Goal: Task Accomplishment & Management: Manage account settings

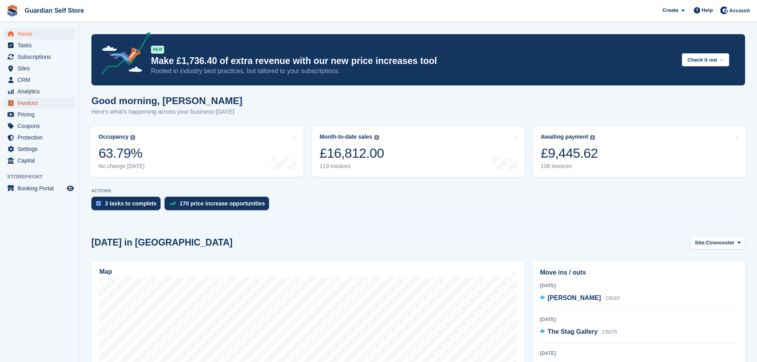
click at [34, 104] on span "Invoices" at bounding box center [41, 102] width 48 height 11
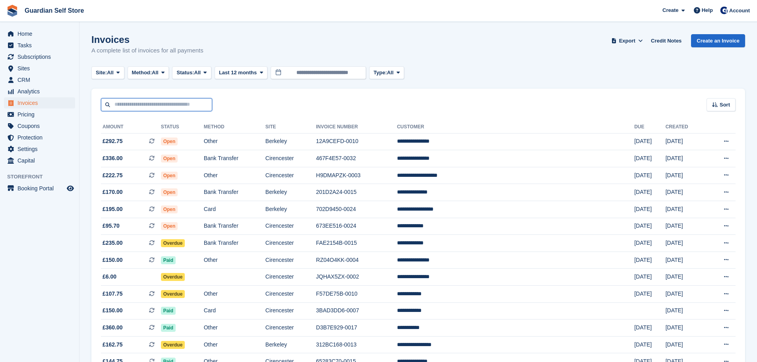
click at [127, 105] on input "text" at bounding box center [156, 104] width 111 height 13
type input "******"
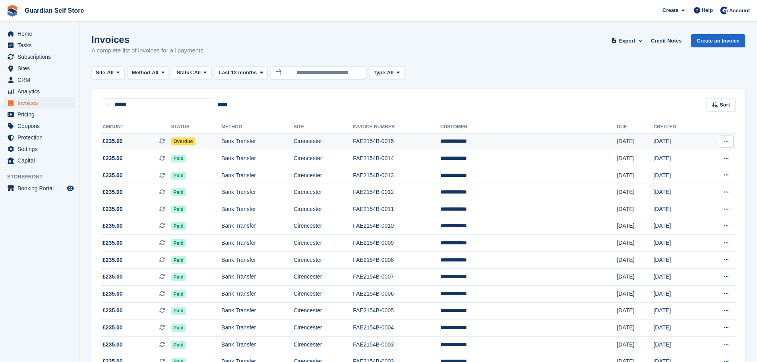
click at [125, 141] on span "£235.00 This is a recurring subscription invoice." at bounding box center [136, 141] width 70 height 8
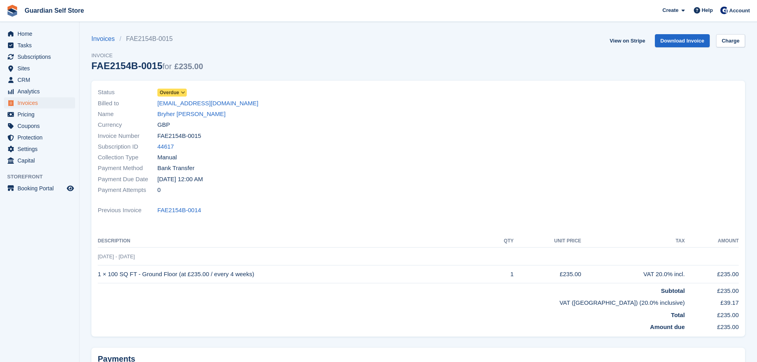
click at [174, 92] on span "Overdue" at bounding box center [169, 92] width 19 height 7
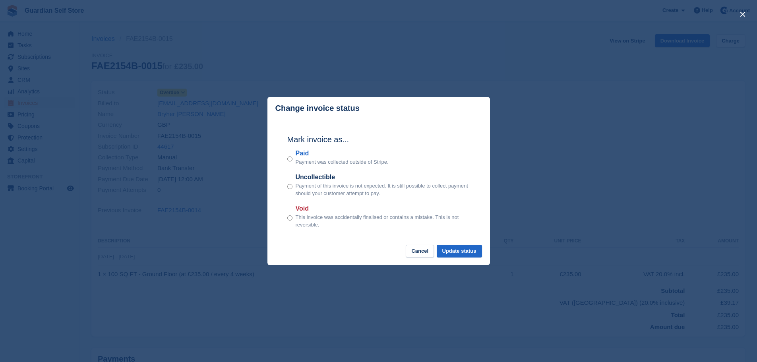
click at [308, 152] on label "Paid" at bounding box center [342, 154] width 93 height 10
click at [461, 257] on button "Update status" at bounding box center [459, 251] width 45 height 13
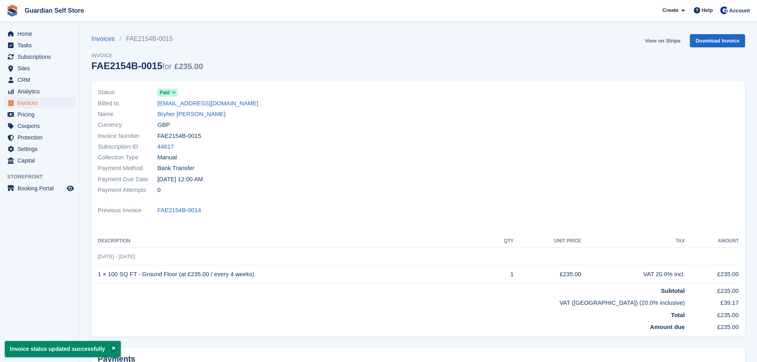
click at [658, 39] on link "View on Stripe" at bounding box center [663, 40] width 42 height 13
click at [54, 101] on span "Invoices" at bounding box center [41, 102] width 48 height 11
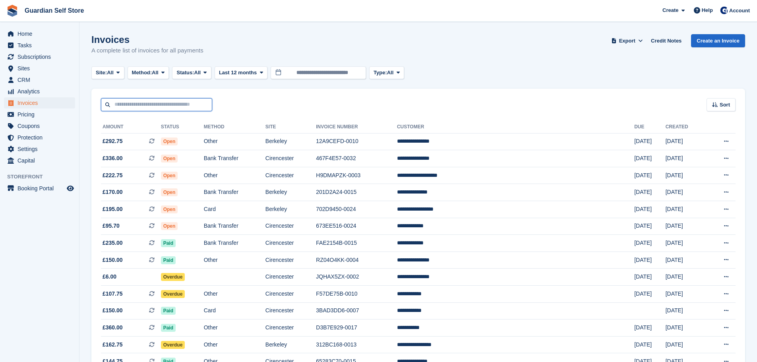
click at [163, 107] on input "text" at bounding box center [156, 104] width 111 height 13
type input "*****"
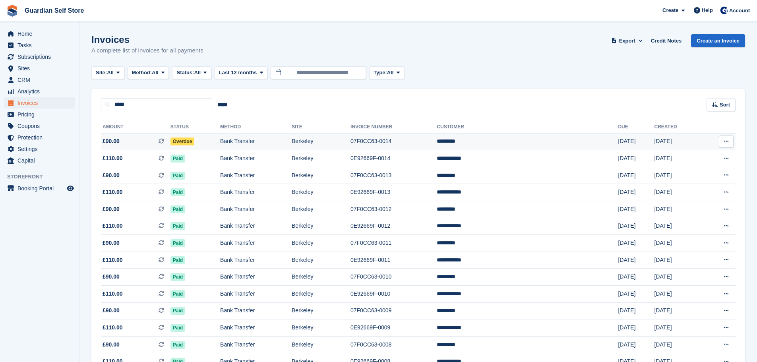
click at [143, 139] on span "£90.00 This is a recurring subscription invoice." at bounding box center [136, 141] width 70 height 8
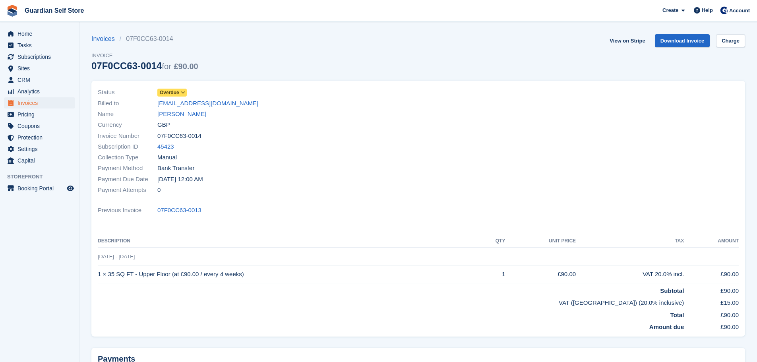
click at [183, 91] on icon at bounding box center [183, 92] width 4 height 5
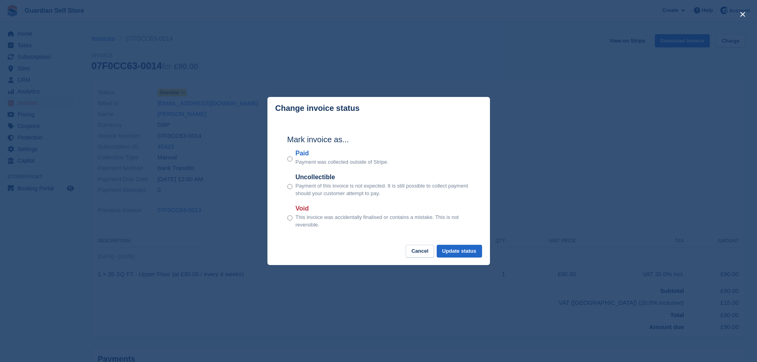
click at [304, 155] on label "Paid" at bounding box center [342, 154] width 93 height 10
click at [456, 248] on button "Update status" at bounding box center [459, 251] width 45 height 13
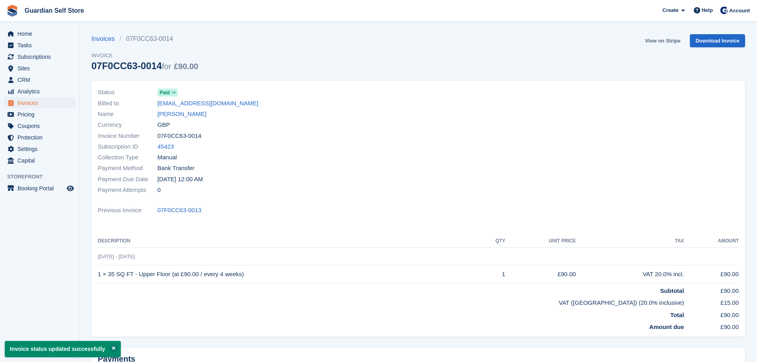
click at [656, 42] on link "View on Stripe" at bounding box center [663, 40] width 42 height 13
click at [39, 105] on span "Invoices" at bounding box center [41, 102] width 48 height 11
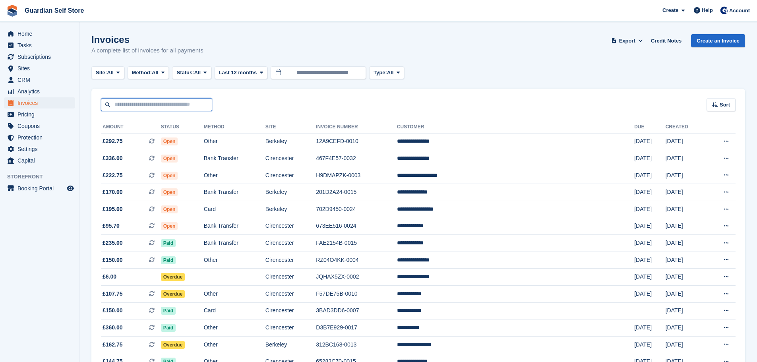
click at [145, 102] on input "text" at bounding box center [156, 104] width 111 height 13
type input "******"
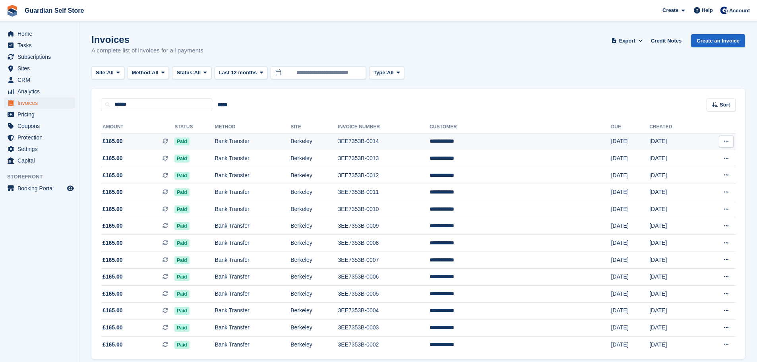
click at [135, 141] on span "£165.00 This is a recurring subscription invoice." at bounding box center [138, 141] width 74 height 8
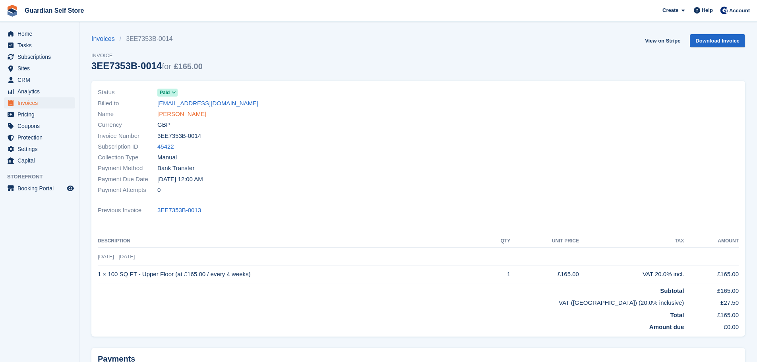
click at [187, 113] on link "Marie Pearse" at bounding box center [181, 114] width 49 height 9
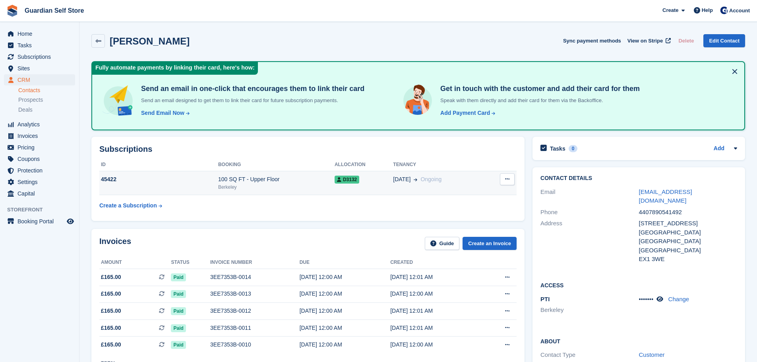
click at [246, 175] on div "100 SQ FT - Upper Floor" at bounding box center [276, 179] width 116 height 8
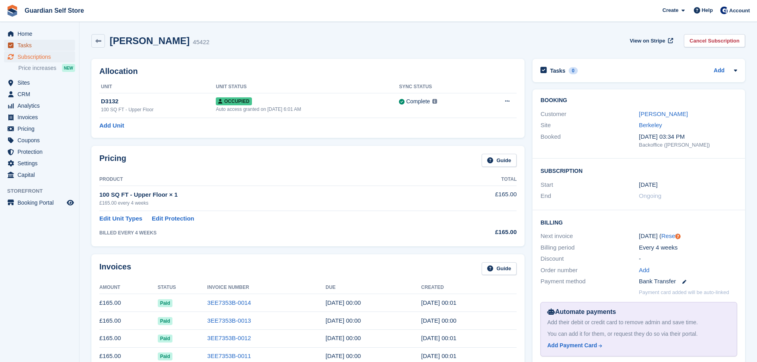
click at [20, 46] on span "Tasks" at bounding box center [41, 45] width 48 height 11
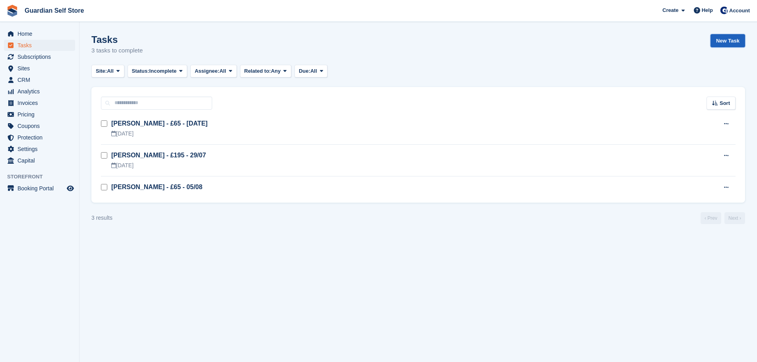
click at [734, 36] on link "New Task" at bounding box center [728, 40] width 35 height 13
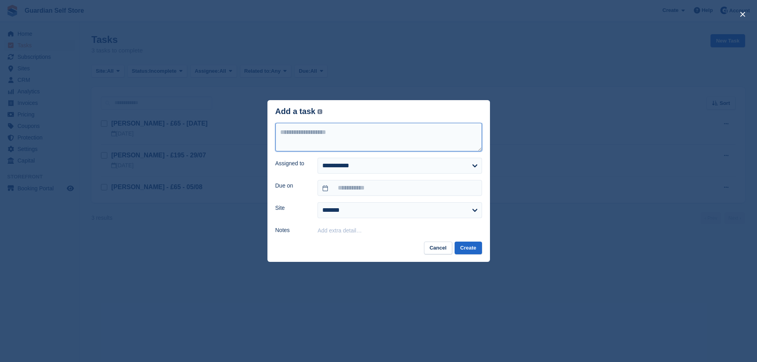
click at [308, 138] on textarea at bounding box center [378, 137] width 207 height 29
type textarea "**********"
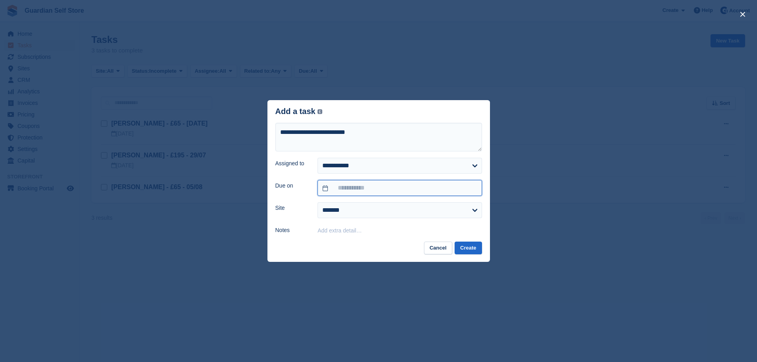
click at [332, 188] on input "text" at bounding box center [400, 188] width 164 height 16
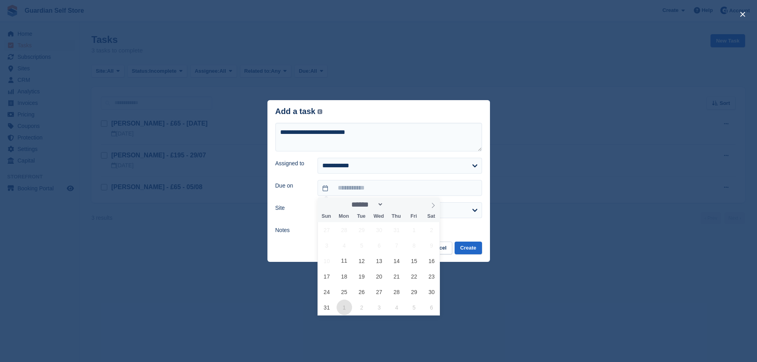
click at [349, 305] on span "1" at bounding box center [344, 307] width 15 height 15
type input "**********"
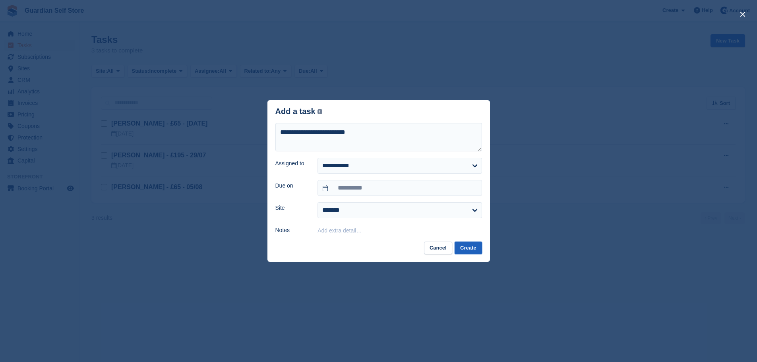
click at [466, 251] on button "Create" at bounding box center [468, 248] width 27 height 13
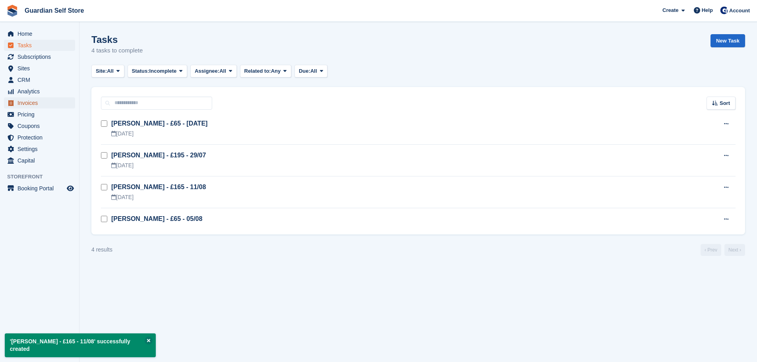
click at [23, 99] on span "Invoices" at bounding box center [41, 102] width 48 height 11
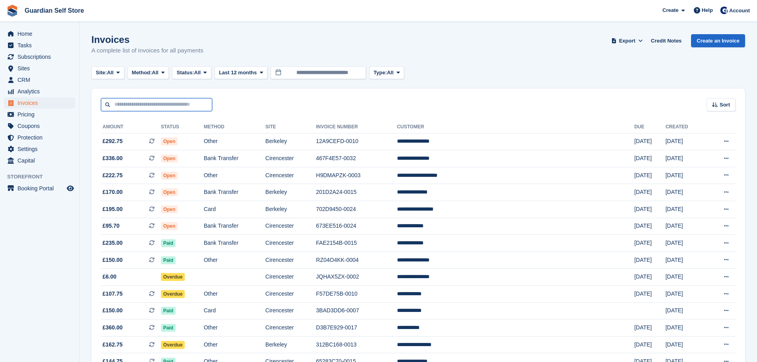
click at [137, 103] on input "text" at bounding box center [156, 104] width 111 height 13
type input "****"
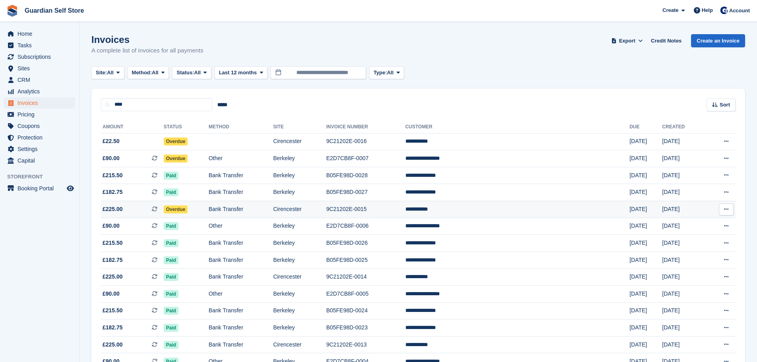
click at [134, 205] on span "£225.00 This is a recurring subscription invoice." at bounding box center [132, 209] width 63 height 8
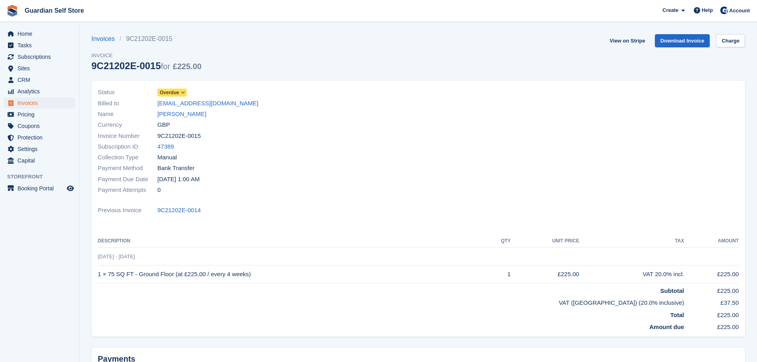
click at [178, 93] on span "Overdue" at bounding box center [169, 92] width 19 height 7
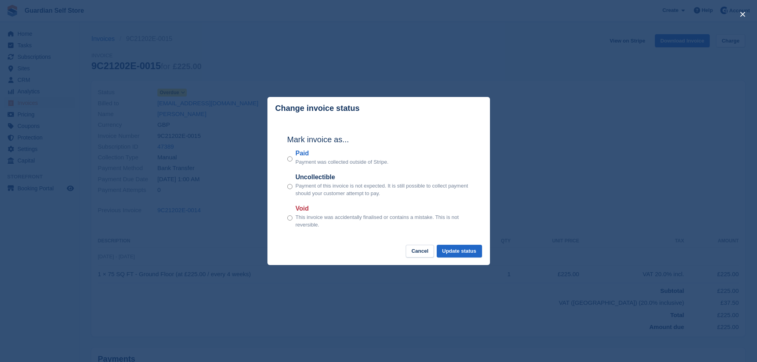
click at [307, 158] on label "Paid" at bounding box center [342, 154] width 93 height 10
click at [467, 247] on button "Update status" at bounding box center [459, 251] width 45 height 13
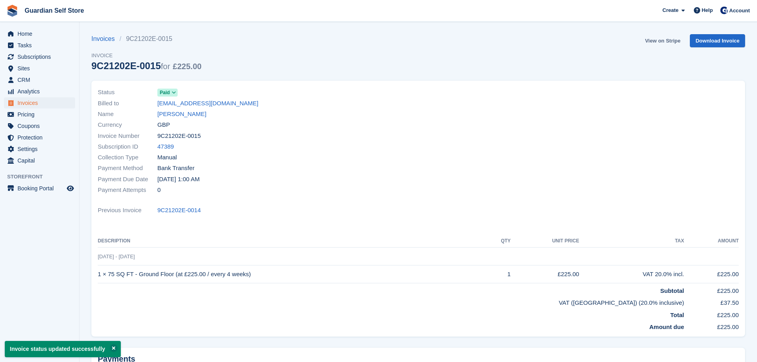
click at [657, 40] on link "View on Stripe" at bounding box center [663, 40] width 42 height 13
click at [41, 103] on span "Invoices" at bounding box center [41, 102] width 48 height 11
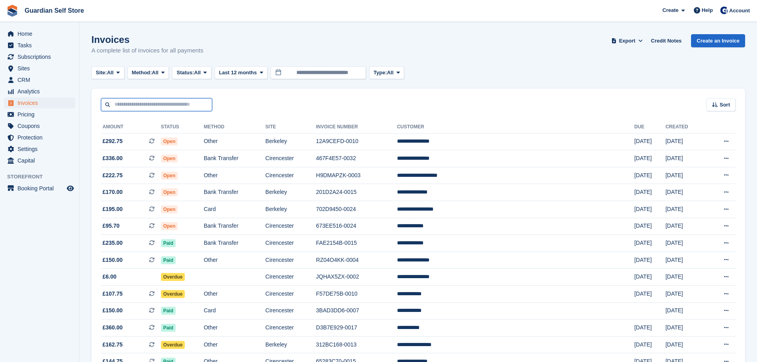
click at [144, 105] on input "text" at bounding box center [156, 104] width 111 height 13
type input "*****"
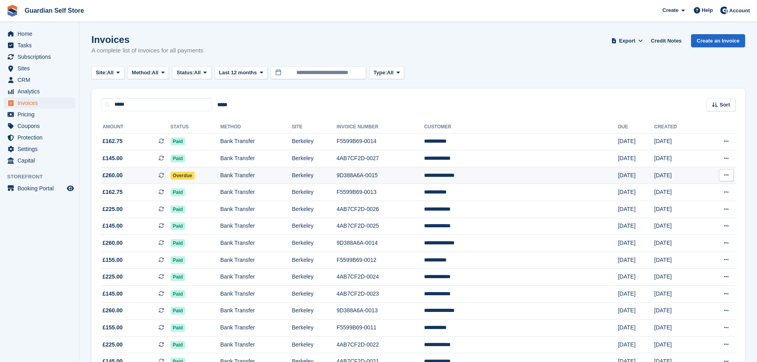
click at [136, 181] on td "£260.00 This is a recurring subscription invoice." at bounding box center [136, 175] width 70 height 17
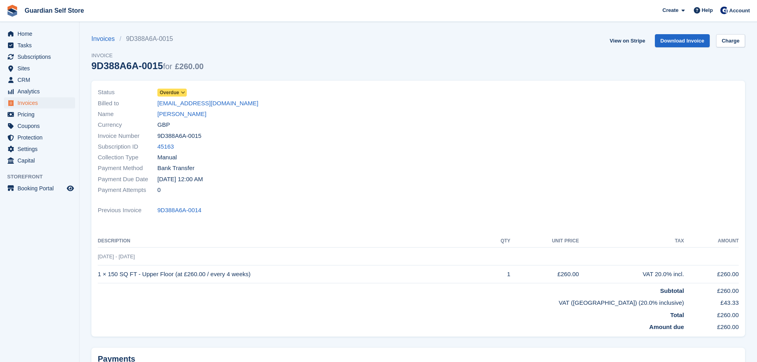
click at [173, 90] on span "Overdue" at bounding box center [169, 92] width 19 height 7
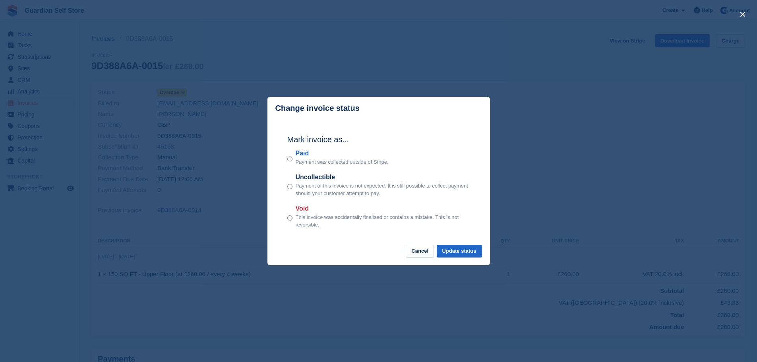
click at [303, 151] on label "Paid" at bounding box center [342, 154] width 93 height 10
click at [459, 249] on button "Update status" at bounding box center [459, 251] width 45 height 13
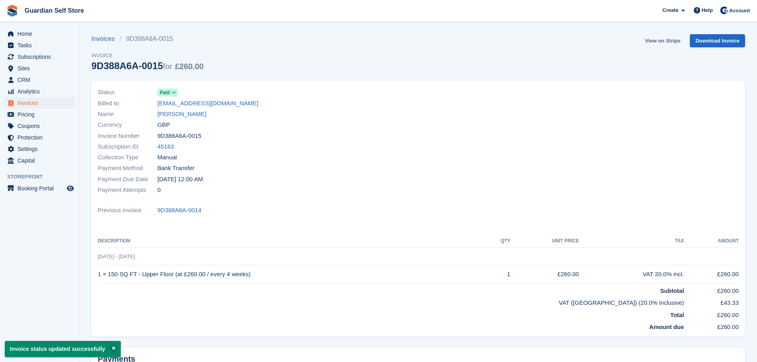
click at [659, 37] on link "View on Stripe" at bounding box center [663, 40] width 42 height 13
click at [35, 38] on span "Home" at bounding box center [41, 33] width 48 height 11
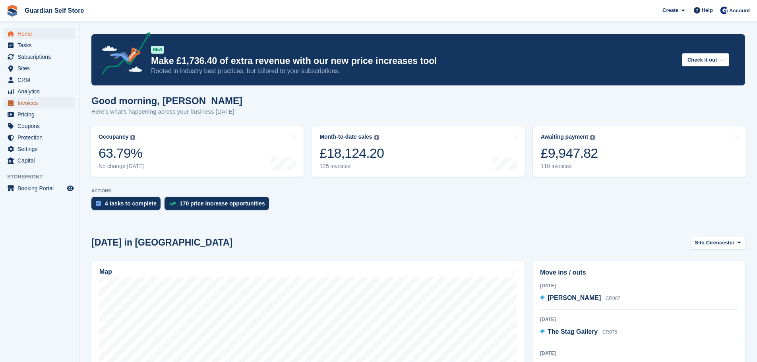
click at [31, 98] on span "Invoices" at bounding box center [41, 102] width 48 height 11
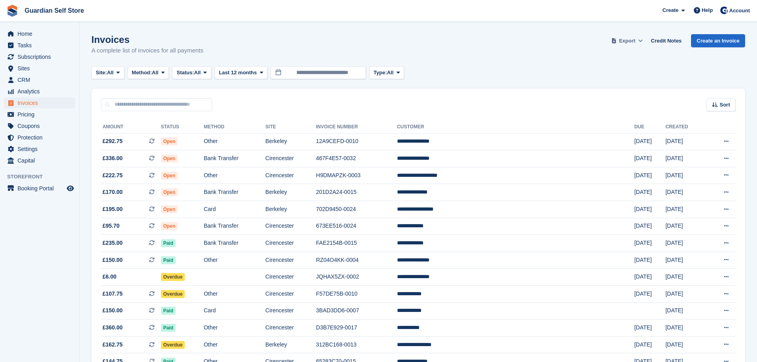
click at [629, 43] on span "Export" at bounding box center [627, 41] width 16 height 8
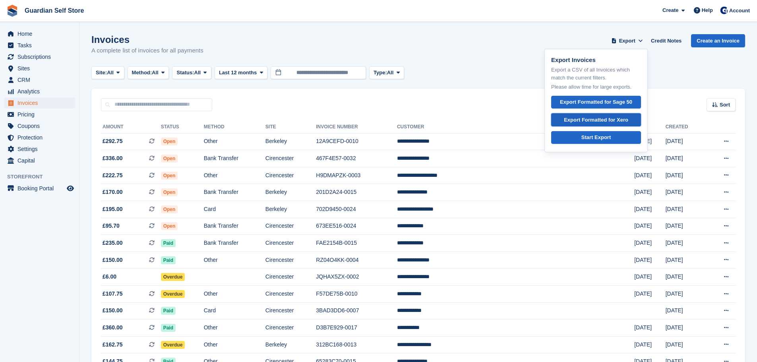
click at [599, 125] on link "Export Formatted for Xero" at bounding box center [596, 119] width 90 height 13
click at [147, 145] on span "£292.75 This is a recurring subscription invoice." at bounding box center [131, 141] width 60 height 8
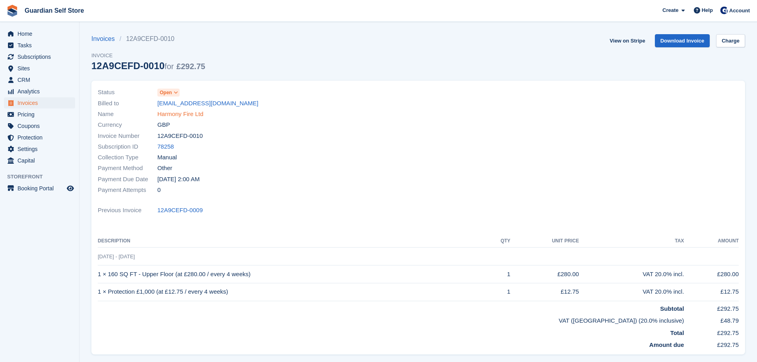
click at [166, 113] on link "Harmony Fire Ltd" at bounding box center [180, 114] width 46 height 9
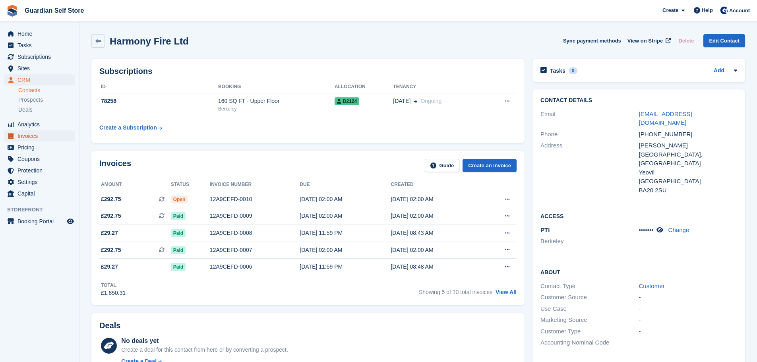
click at [37, 134] on span "Invoices" at bounding box center [41, 135] width 48 height 11
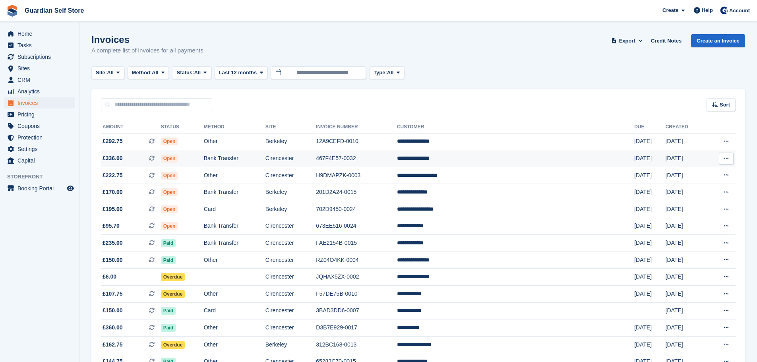
click at [151, 159] on span "£336.00 This is a recurring subscription invoice." at bounding box center [131, 158] width 60 height 8
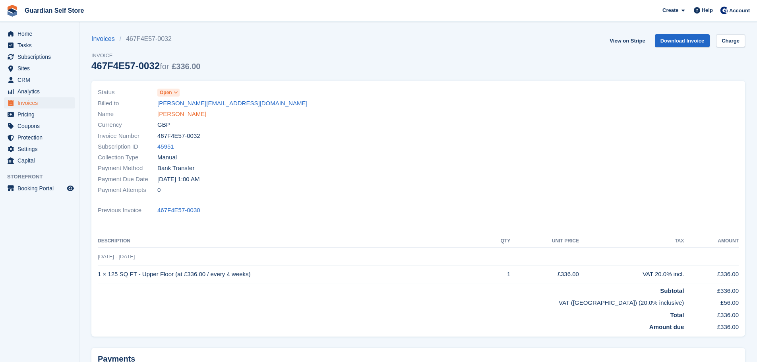
click at [169, 116] on link "[PERSON_NAME]" at bounding box center [181, 114] width 49 height 9
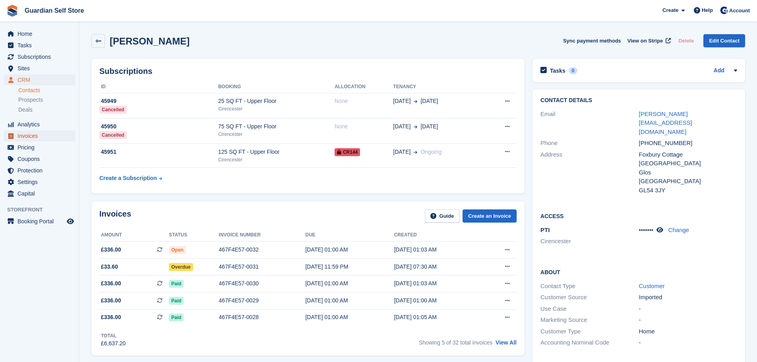
click at [56, 134] on span "Invoices" at bounding box center [41, 135] width 48 height 11
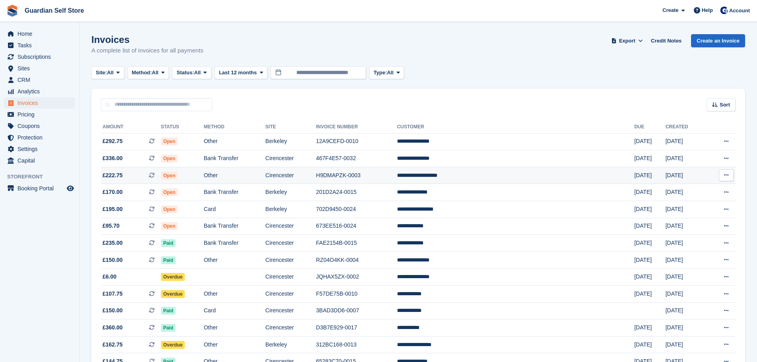
click at [198, 172] on td "Open" at bounding box center [182, 175] width 43 height 17
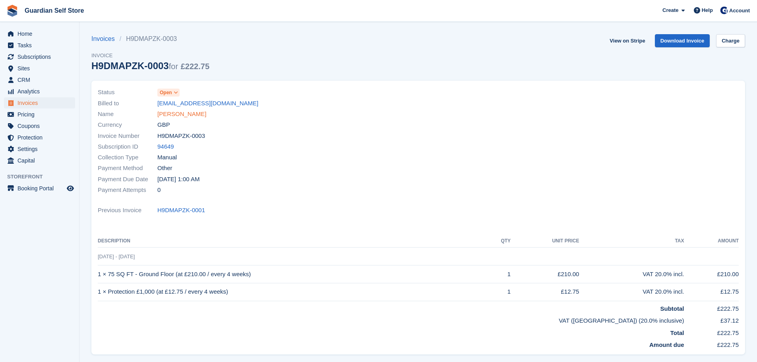
click at [182, 115] on link "[PERSON_NAME]" at bounding box center [181, 114] width 49 height 9
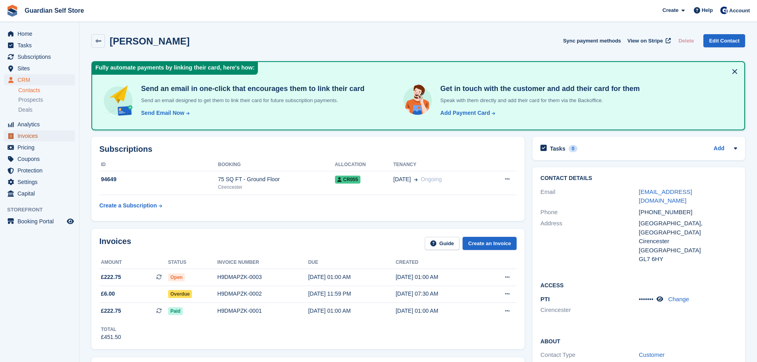
click at [25, 136] on span "Invoices" at bounding box center [41, 135] width 48 height 11
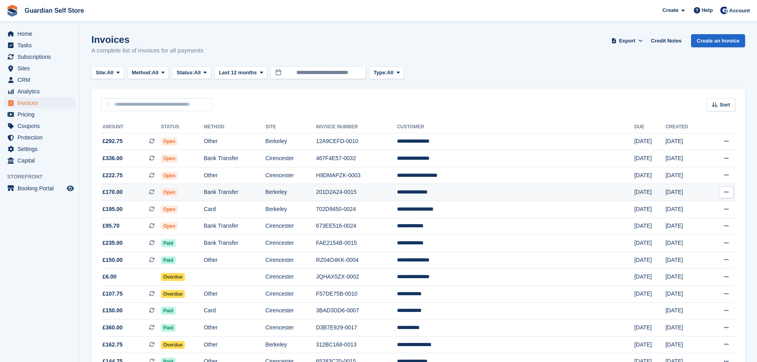
click at [316, 194] on td "Berkeley" at bounding box center [290, 192] width 50 height 17
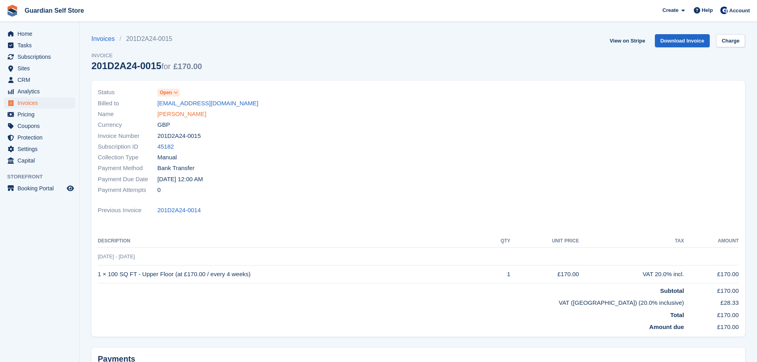
click at [171, 117] on link "Nigel Beresford" at bounding box center [181, 114] width 49 height 9
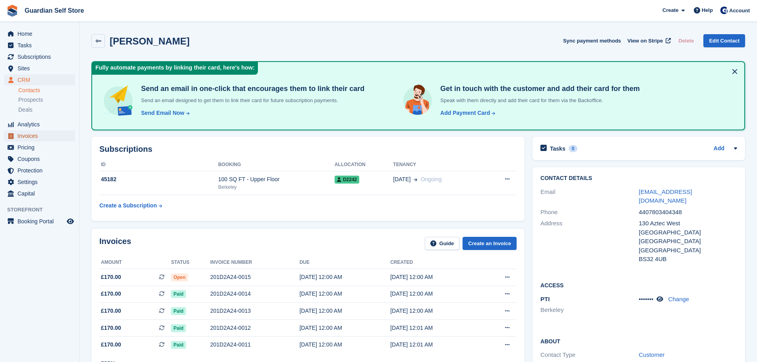
click at [43, 134] on span "Invoices" at bounding box center [41, 135] width 48 height 11
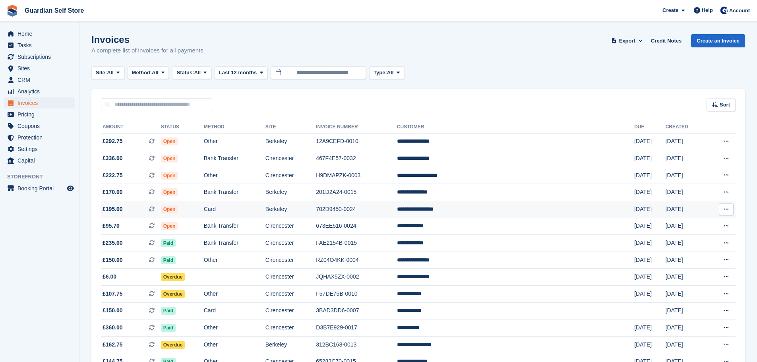
click at [265, 214] on td "Card" at bounding box center [235, 209] width 62 height 17
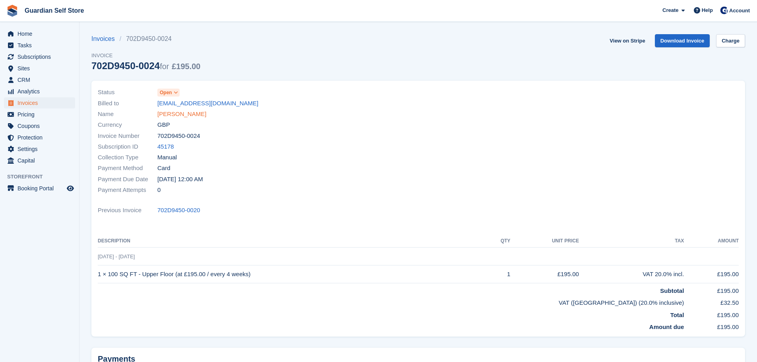
click at [194, 116] on link "[PERSON_NAME]" at bounding box center [181, 114] width 49 height 9
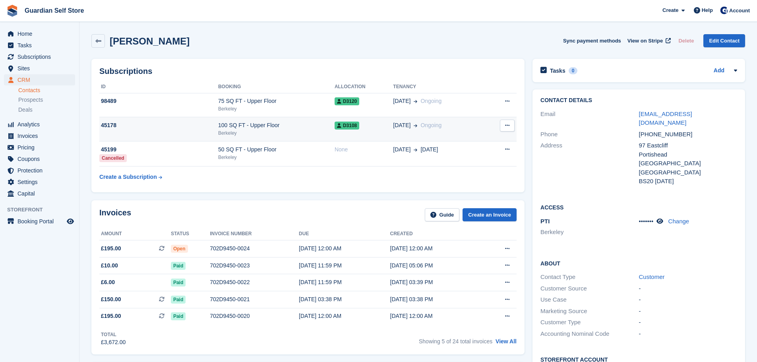
click at [240, 126] on div "100 SQ FT - Upper Floor" at bounding box center [276, 125] width 116 height 8
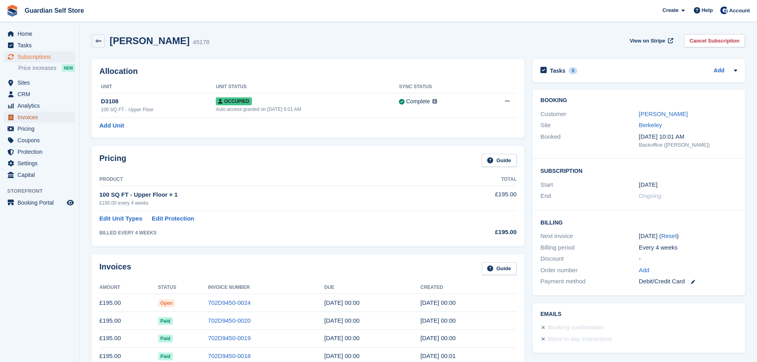
click at [46, 116] on span "Invoices" at bounding box center [41, 117] width 48 height 11
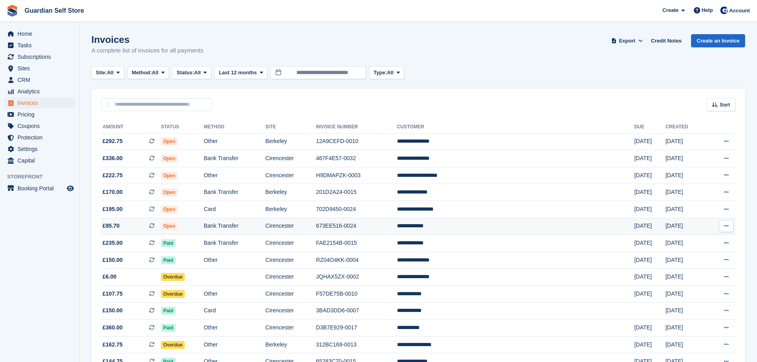
click at [310, 231] on td "Cirencester" at bounding box center [290, 226] width 50 height 17
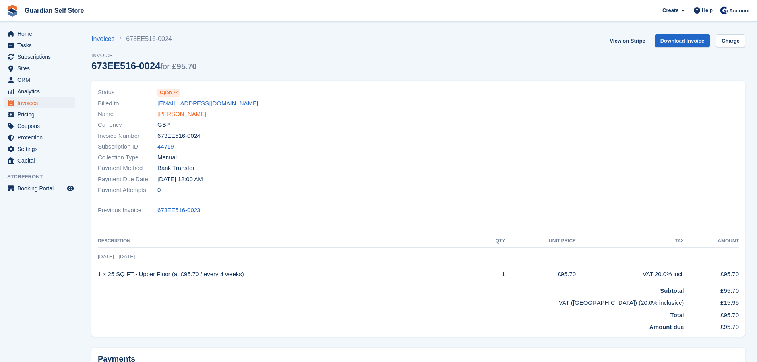
click at [174, 111] on link "[PERSON_NAME]" at bounding box center [181, 114] width 49 height 9
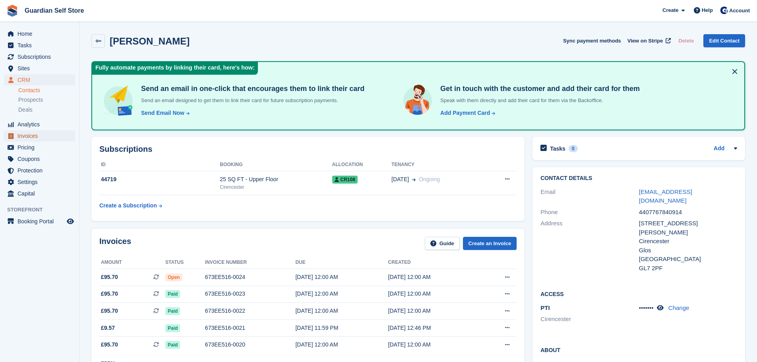
click at [35, 136] on span "Invoices" at bounding box center [41, 135] width 48 height 11
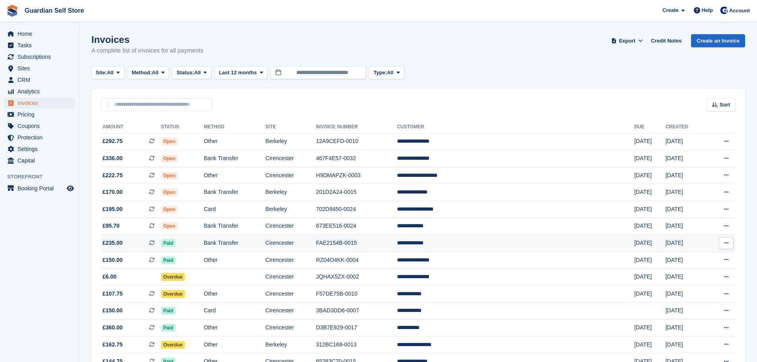
click at [264, 244] on td "Bank Transfer" at bounding box center [235, 243] width 62 height 17
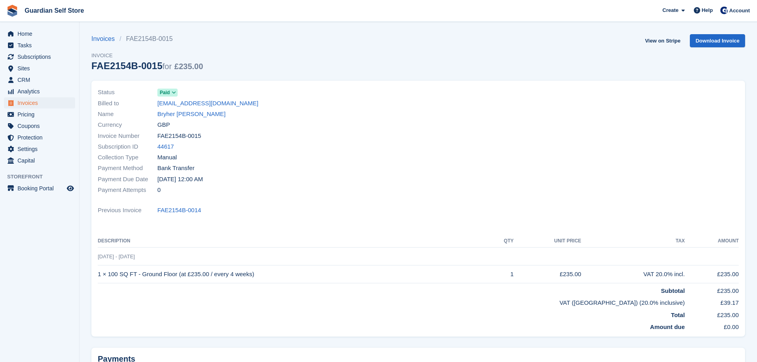
click at [188, 120] on div "Currency GBP" at bounding box center [256, 125] width 316 height 11
click at [185, 118] on link "Bryher [PERSON_NAME]" at bounding box center [191, 114] width 68 height 9
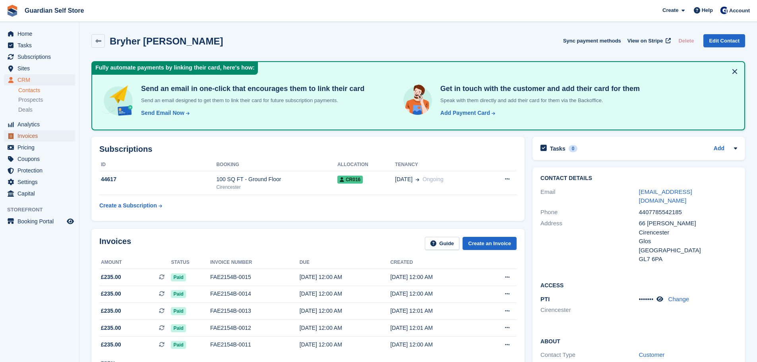
click at [20, 136] on span "Invoices" at bounding box center [41, 135] width 48 height 11
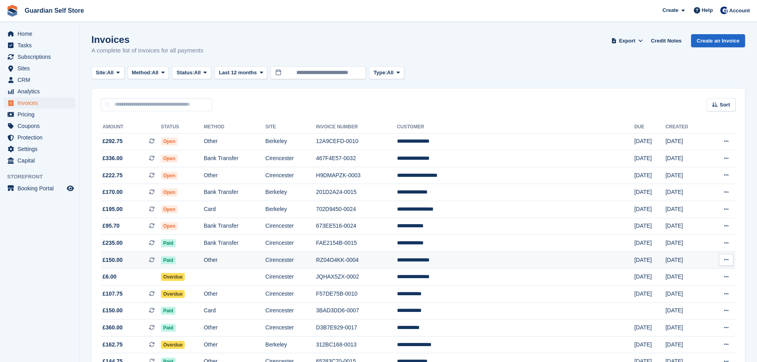
click at [265, 266] on td "Other" at bounding box center [235, 260] width 62 height 17
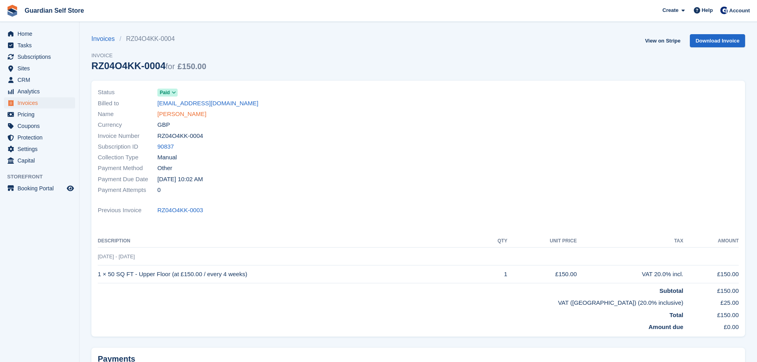
click at [186, 112] on link "[PERSON_NAME]" at bounding box center [181, 114] width 49 height 9
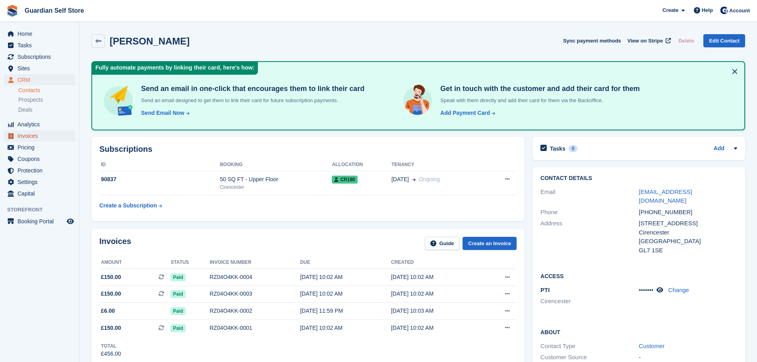
click at [33, 134] on span "Invoices" at bounding box center [41, 135] width 48 height 11
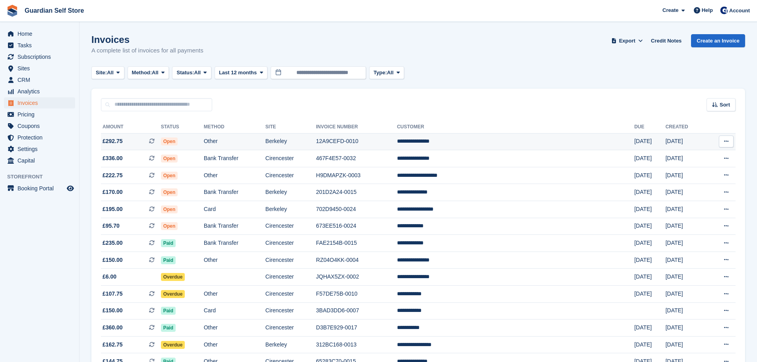
click at [397, 137] on td "12A9CEFD-0010" at bounding box center [356, 141] width 81 height 17
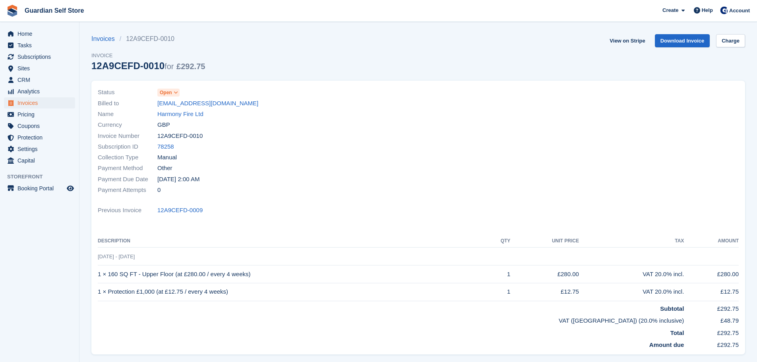
drag, startPoint x: 538, startPoint y: 55, endPoint x: 550, endPoint y: 54, distance: 12.7
click at [538, 55] on div "Invoices 12A9CEFD-0010 Invoice 12A9CEFD-0010 for £292.75 View on Stripe Downloa…" at bounding box center [418, 57] width 654 height 46
click at [693, 39] on link "Download Invoice" at bounding box center [682, 40] width 55 height 13
click at [55, 38] on span "Home" at bounding box center [41, 33] width 48 height 11
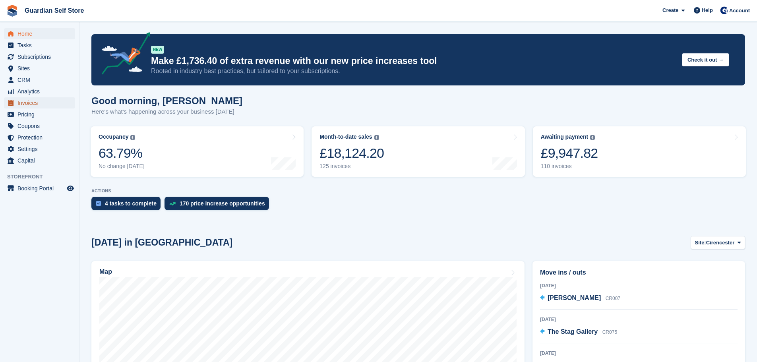
click at [45, 100] on span "Invoices" at bounding box center [41, 102] width 48 height 11
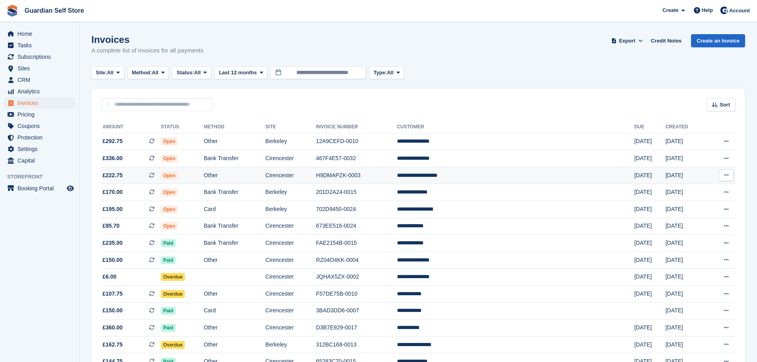
click at [253, 179] on td "Other" at bounding box center [235, 175] width 62 height 17
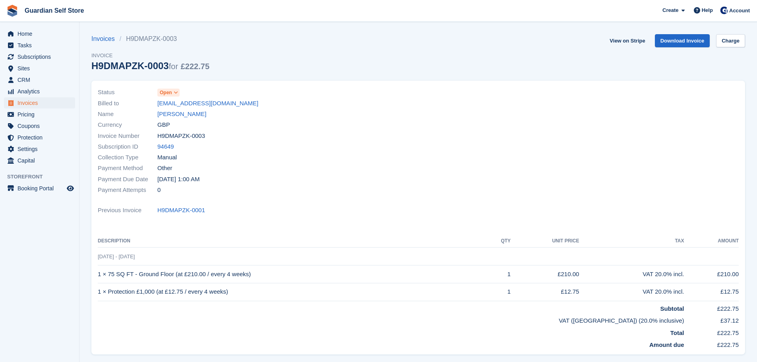
click at [174, 95] on icon at bounding box center [176, 92] width 4 height 5
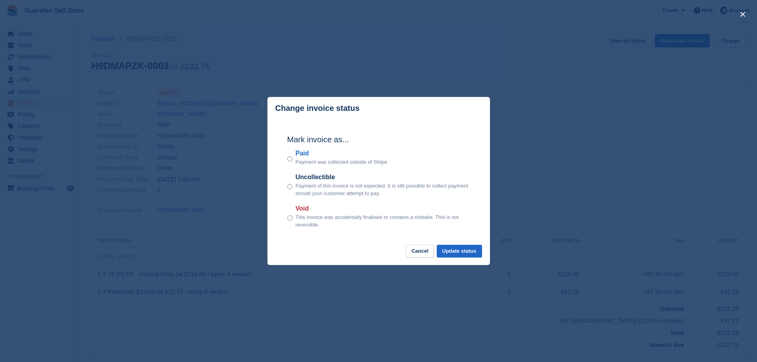
click at [303, 155] on label "Paid" at bounding box center [342, 154] width 93 height 10
click at [451, 246] on button "Update status" at bounding box center [459, 251] width 45 height 13
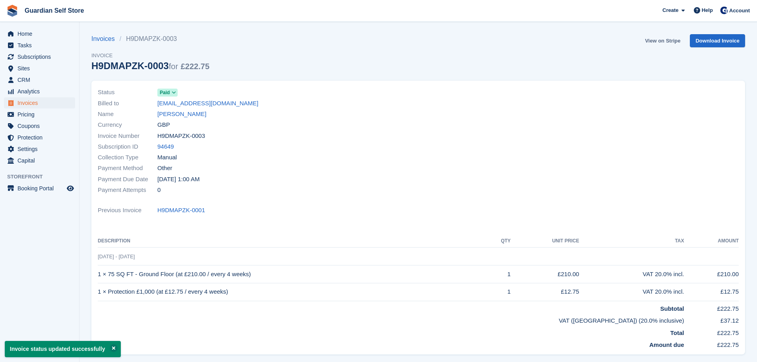
click at [649, 39] on link "View on Stripe" at bounding box center [663, 40] width 42 height 13
click at [37, 103] on span "Invoices" at bounding box center [41, 102] width 48 height 11
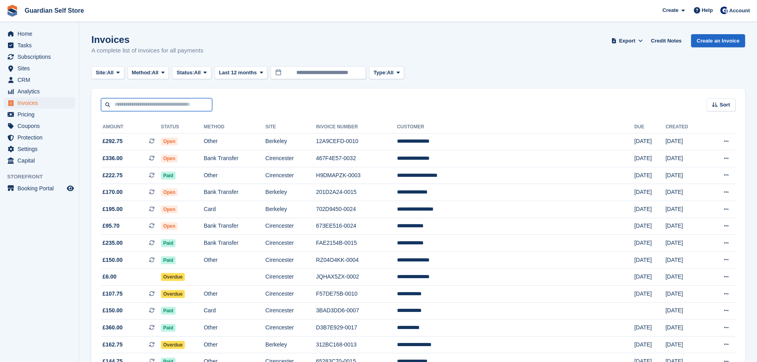
click at [147, 107] on input "text" at bounding box center [156, 104] width 111 height 13
type input "*****"
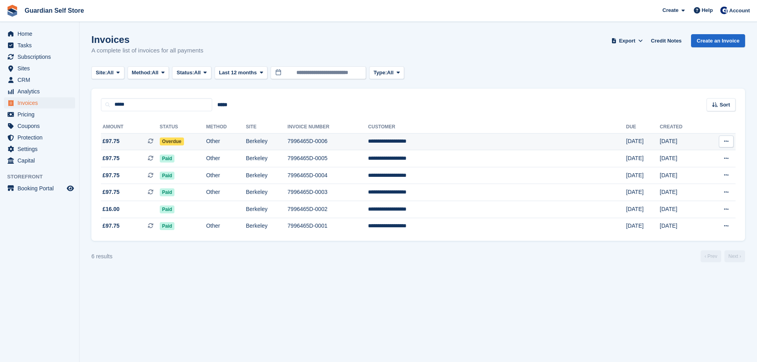
click at [133, 142] on span "£97.75 This is a recurring subscription invoice." at bounding box center [130, 141] width 59 height 8
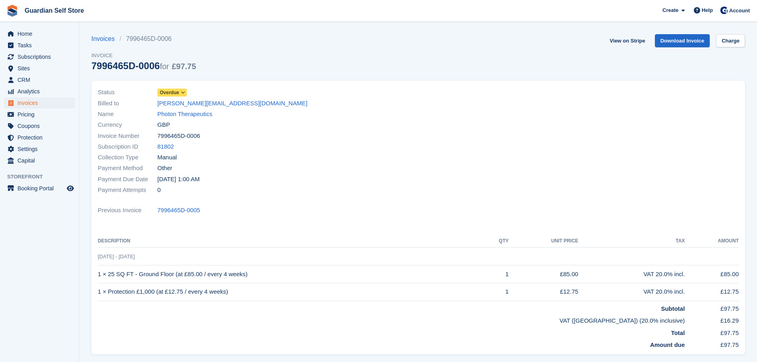
click at [171, 90] on span "Overdue" at bounding box center [169, 92] width 19 height 7
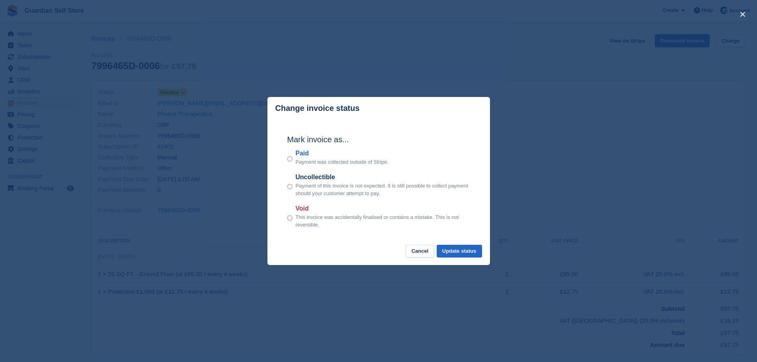
click at [302, 153] on label "Paid" at bounding box center [342, 154] width 93 height 10
click at [453, 251] on button "Update status" at bounding box center [459, 251] width 45 height 13
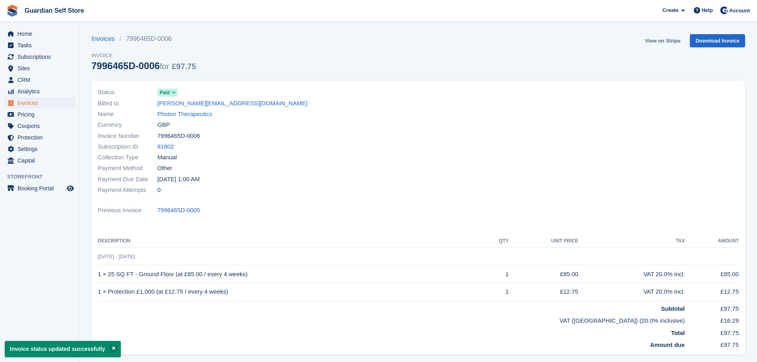
click at [651, 41] on link "View on Stripe" at bounding box center [663, 40] width 42 height 13
click at [40, 30] on span "Home" at bounding box center [41, 33] width 48 height 11
